Goal: Task Accomplishment & Management: Complete application form

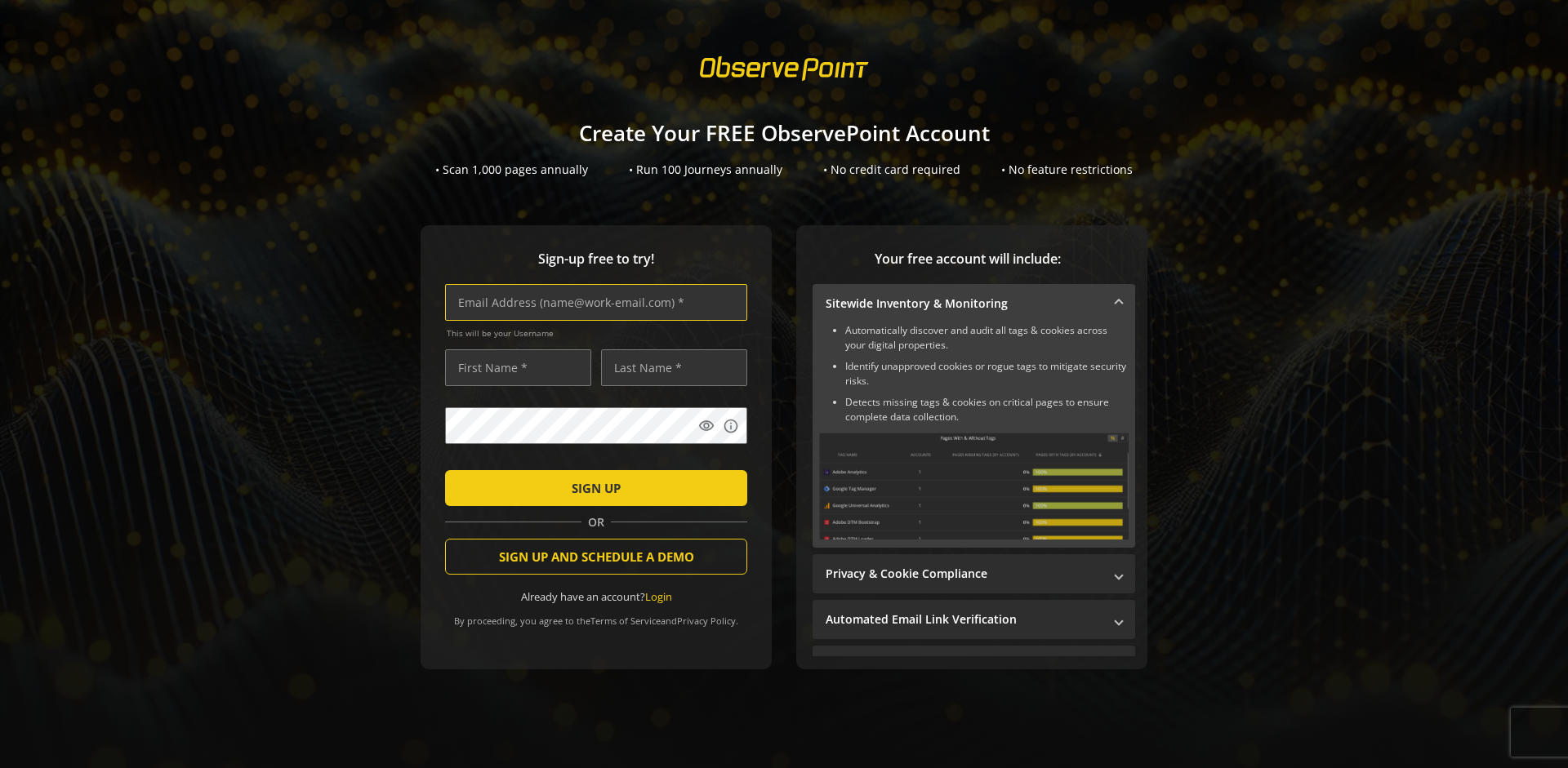
click at [592, 302] on input "text" at bounding box center [596, 302] width 302 height 37
type input "[EMAIL_ADDRESS][DOMAIN_NAME]"
click at [514, 368] on input "text" at bounding box center [518, 368] width 146 height 37
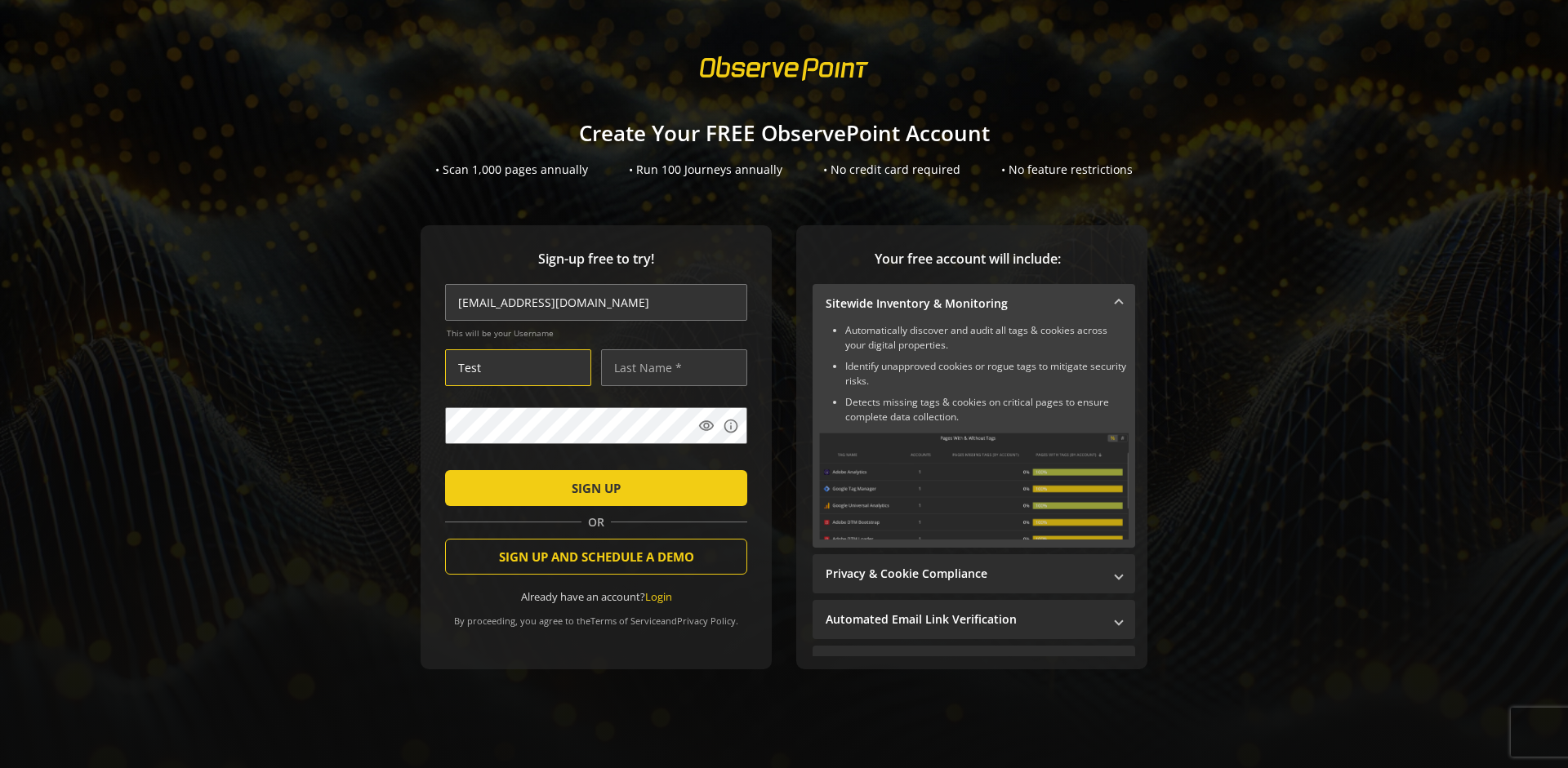
type input "Test"
click at [670, 368] on input "text" at bounding box center [674, 368] width 146 height 37
type input "Test"
click at [592, 487] on span "SIGN UP" at bounding box center [596, 488] width 49 height 30
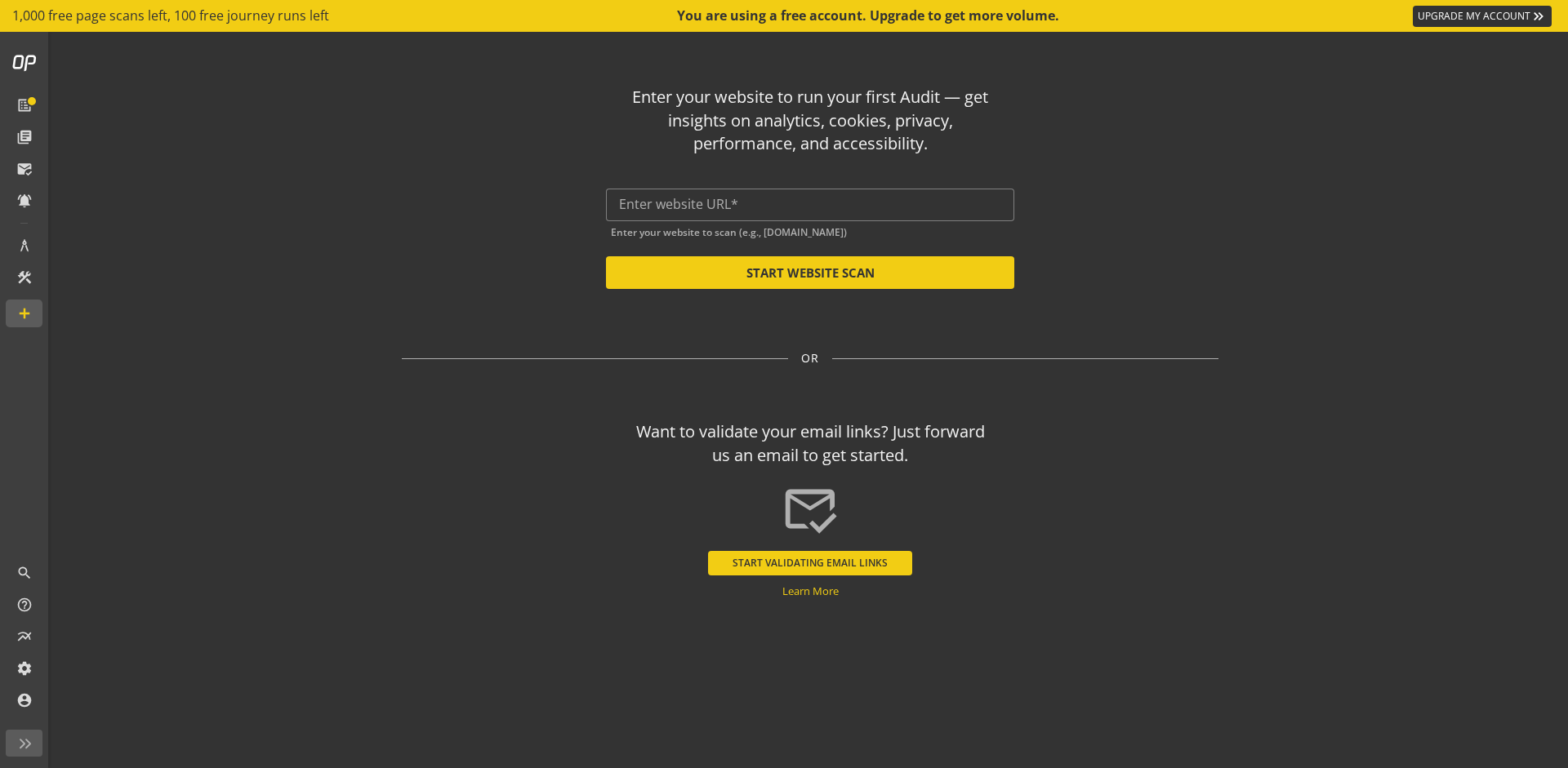
click at [810, 562] on button "START VALIDATING EMAIL LINKS" at bounding box center [809, 563] width 204 height 25
